Goal: Transaction & Acquisition: Purchase product/service

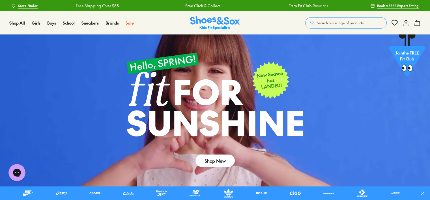
click at [337, 22] on span "Search our range of products" at bounding box center [340, 22] width 47 height 5
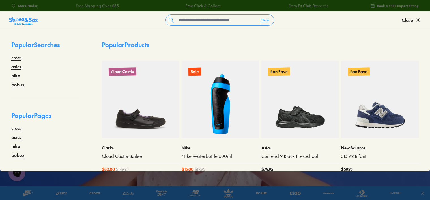
click at [336, 184] on link at bounding box center [215, 124] width 430 height 179
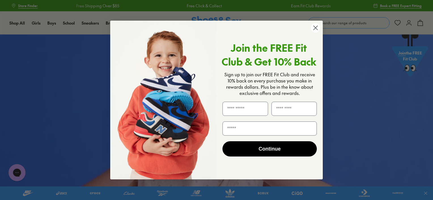
click at [317, 29] on icon "Close dialog" at bounding box center [315, 28] width 4 height 4
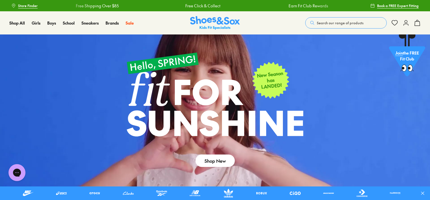
click at [332, 23] on span "Search our range of products" at bounding box center [340, 22] width 47 height 5
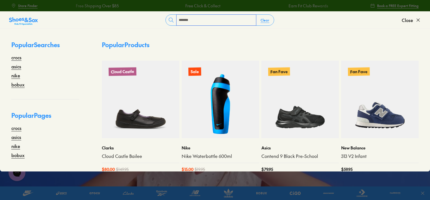
type input "*******"
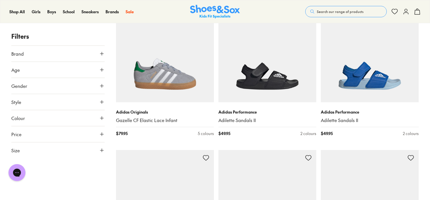
scroll to position [91, 0]
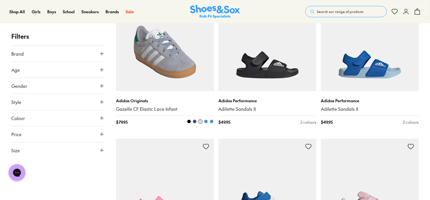
click at [189, 77] on img at bounding box center [165, 42] width 98 height 98
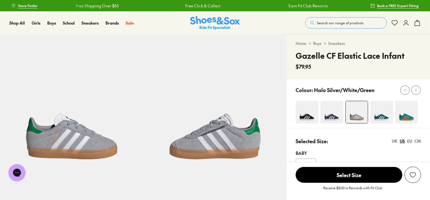
select select "*"
click at [313, 106] on img at bounding box center [307, 112] width 23 height 23
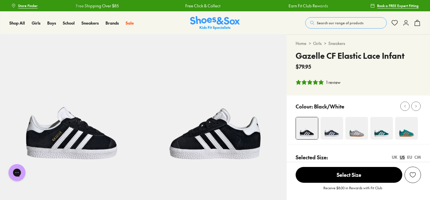
select select "*"
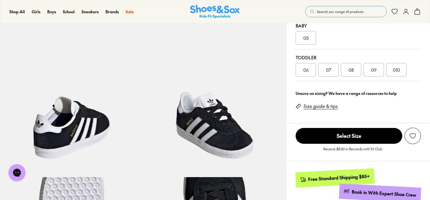
scroll to position [141, 0]
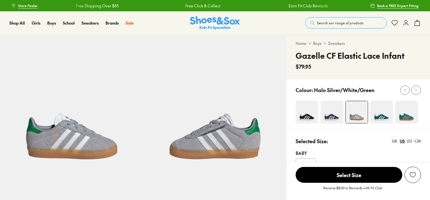
select select "*"
